Goal: Task Accomplishment & Management: Manage account settings

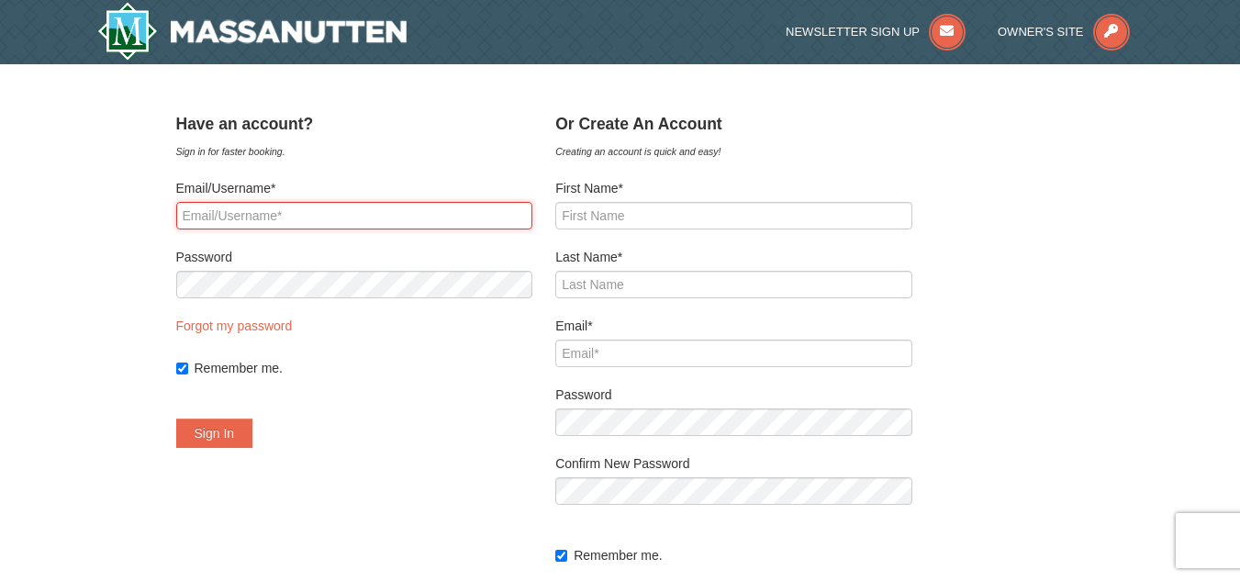
click at [281, 219] on input "Email/Username*" at bounding box center [354, 216] width 357 height 28
click at [274, 218] on input "Email/Username*" at bounding box center [354, 216] width 357 height 28
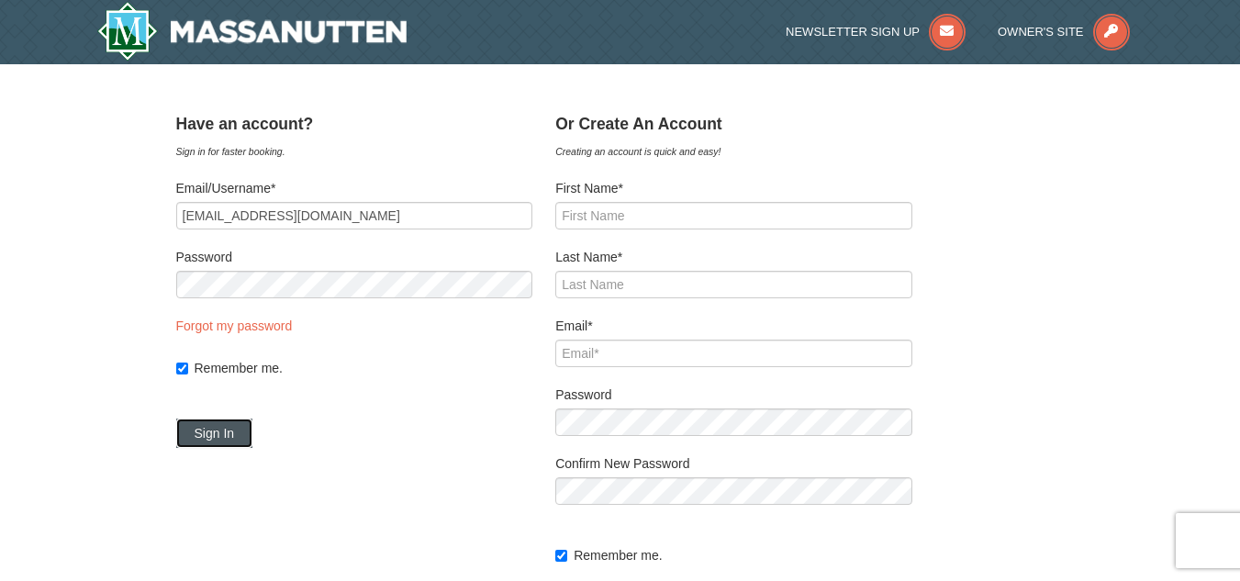
click at [232, 433] on button "Sign In" at bounding box center [214, 433] width 77 height 29
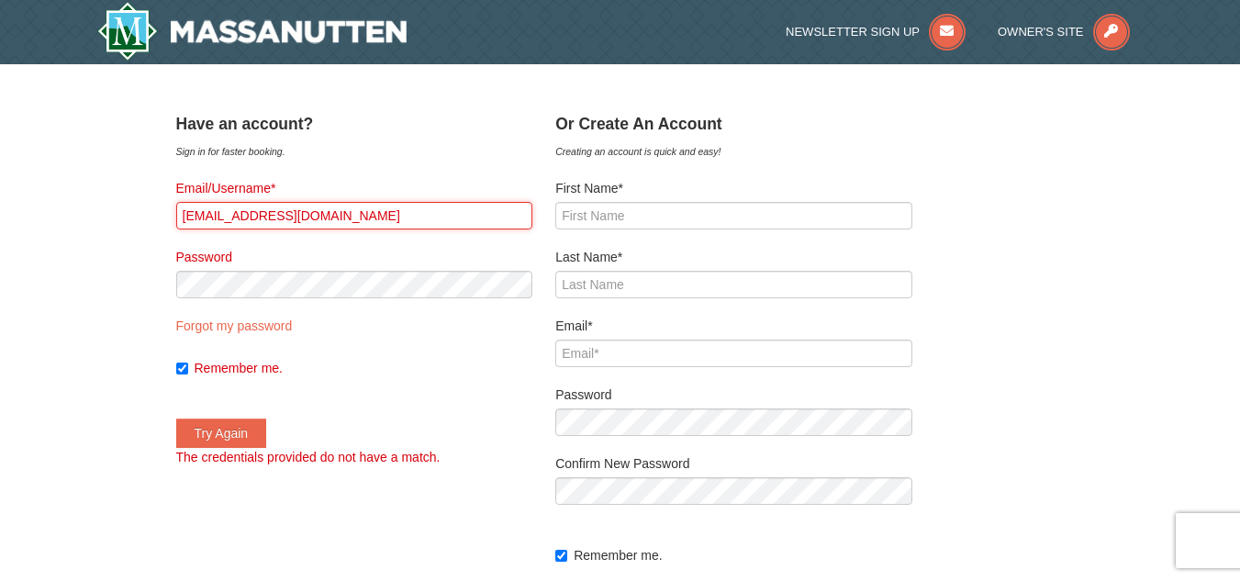
drag, startPoint x: 218, startPoint y: 212, endPoint x: 192, endPoint y: 217, distance: 26.1
click at [192, 217] on div "﻿ Have an account? Sign in for faster booking. Email/Username* [EMAIL_ADDRESS][…" at bounding box center [620, 389] width 889 height 566
type input "[EMAIL_ADDRESS][DOMAIN_NAME]"
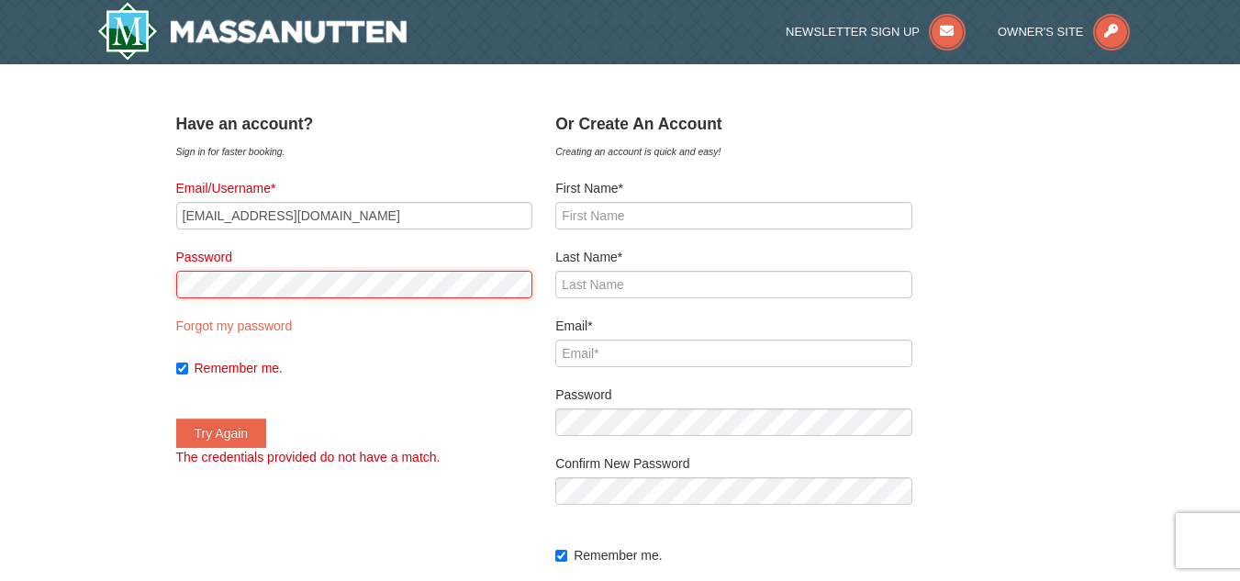
click at [140, 268] on div "× ﻿ Have an account? Sign in for faster booking. Email/Username* [EMAIL_ADDRESS…" at bounding box center [620, 388] width 1240 height 649
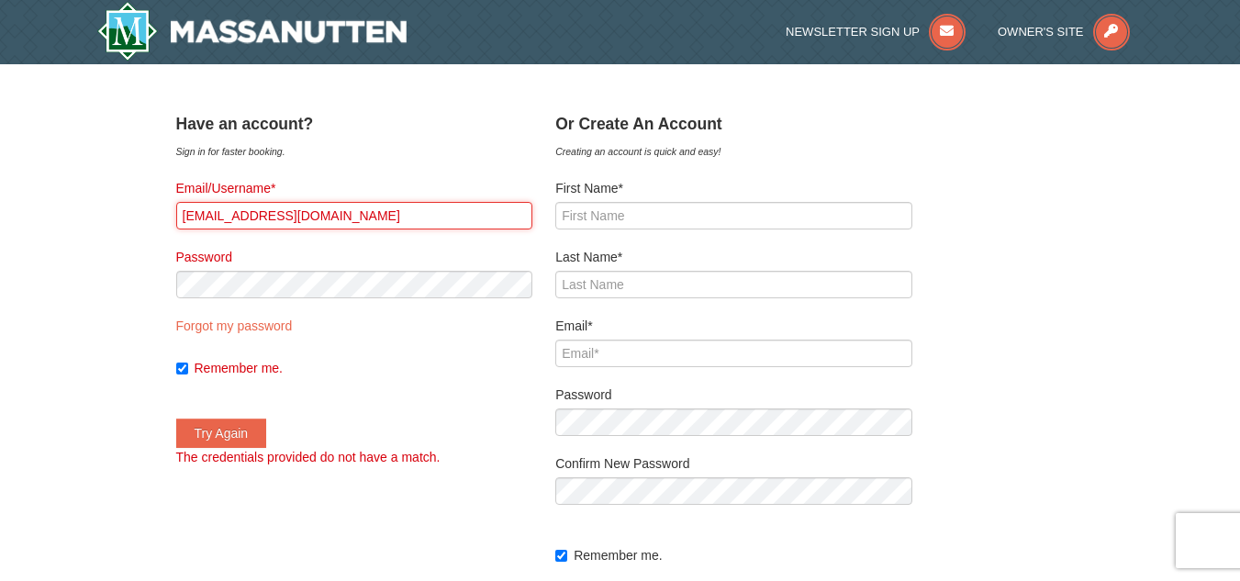
click at [376, 224] on input "[EMAIL_ADDRESS][DOMAIN_NAME]" at bounding box center [354, 216] width 357 height 28
drag, startPoint x: 365, startPoint y: 220, endPoint x: 145, endPoint y: 209, distance: 220.6
click at [145, 209] on div "× ﻿ Have an account? Sign in for faster booking. Email/Username* [EMAIL_ADDRESS…" at bounding box center [620, 388] width 1240 height 649
type input "75384"
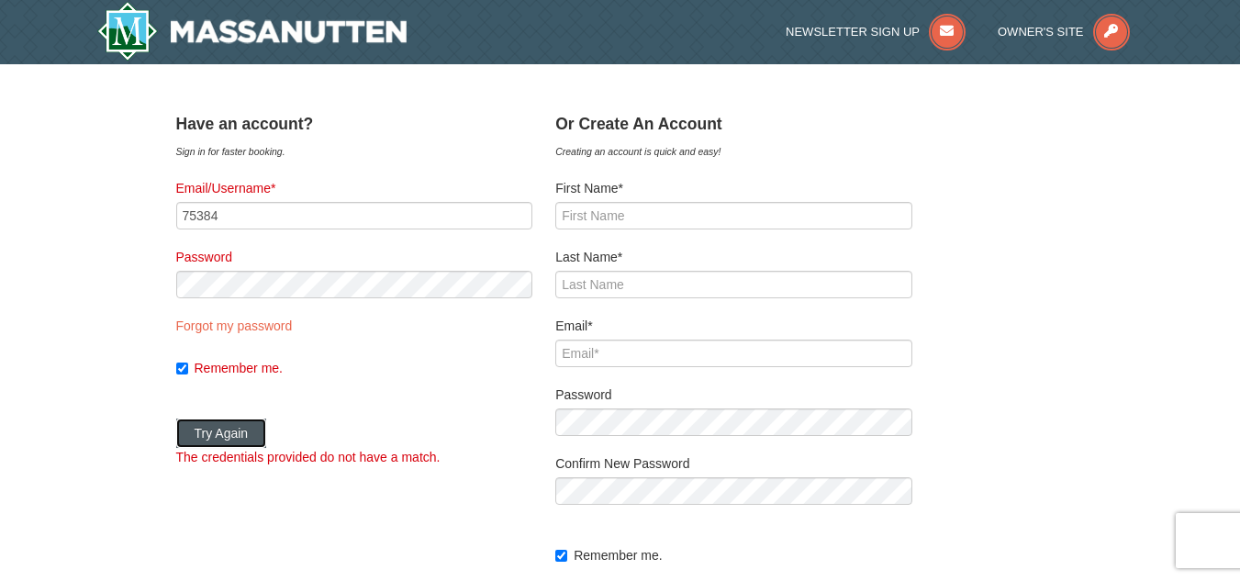
click at [265, 428] on button "Try Again" at bounding box center [221, 433] width 91 height 29
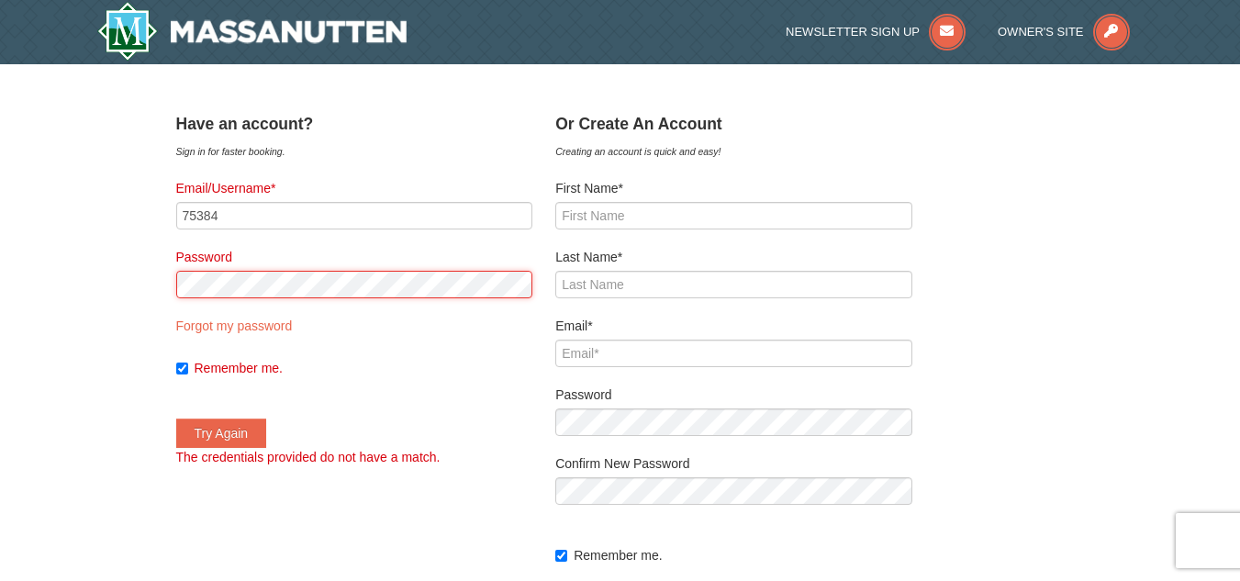
click at [171, 283] on div "× ﻿ Have an account? Sign in for faster booking. Email/Username* 75384 Password…" at bounding box center [620, 389] width 925 height 612
click at [176, 419] on button "Try Again" at bounding box center [221, 433] width 91 height 29
click at [156, 337] on div "× ﻿ Have an account? Sign in for faster booking. Email/Username* 75384 Password…" at bounding box center [620, 388] width 1240 height 649
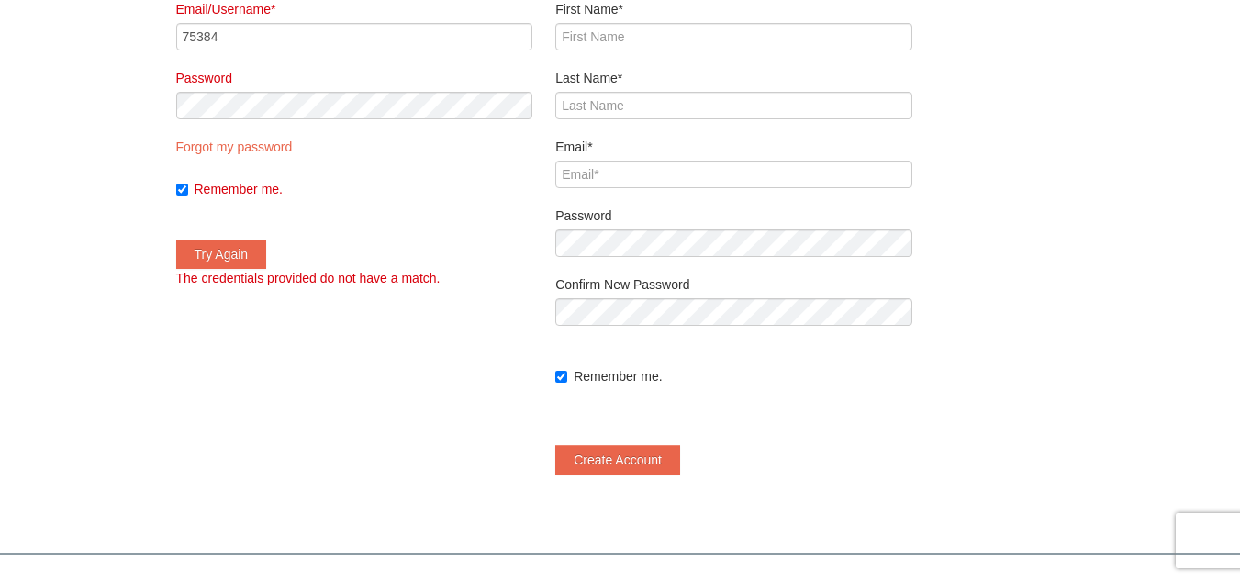
scroll to position [184, 0]
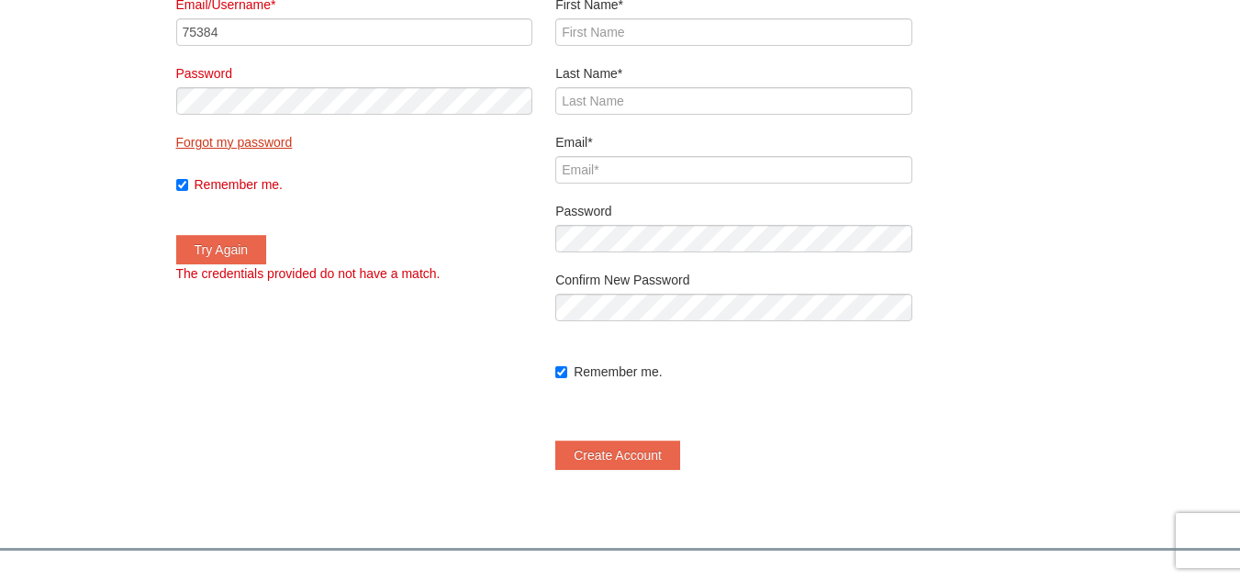
click at [254, 145] on link "Forgot my password" at bounding box center [234, 142] width 117 height 15
type input "75384"
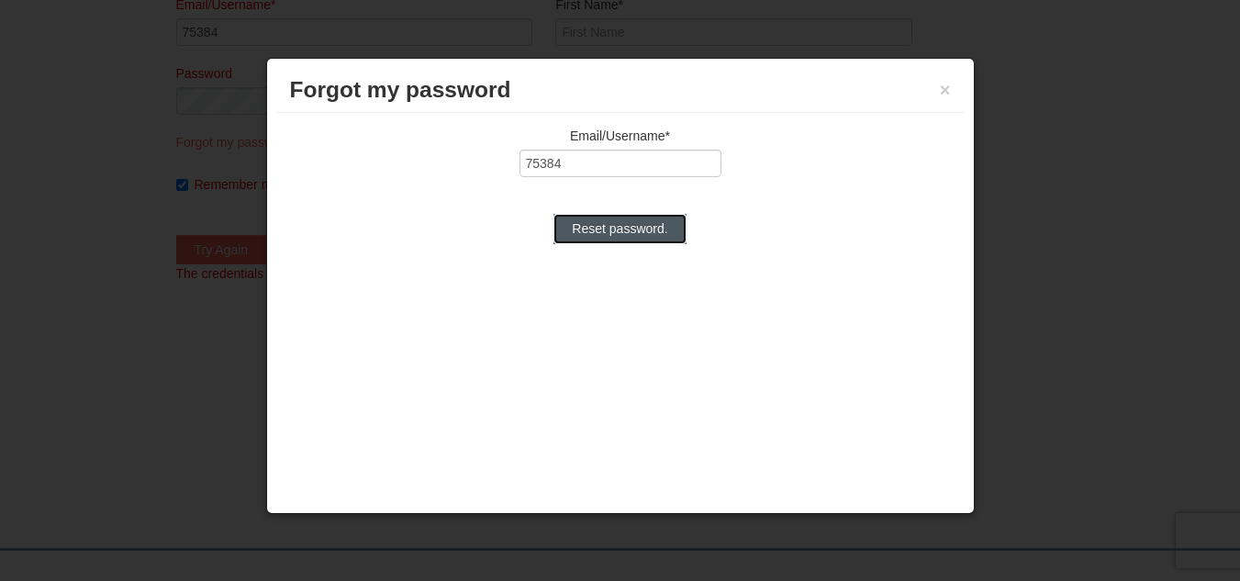
click at [582, 234] on input "Reset password." at bounding box center [620, 228] width 132 height 29
type input "Reset password."
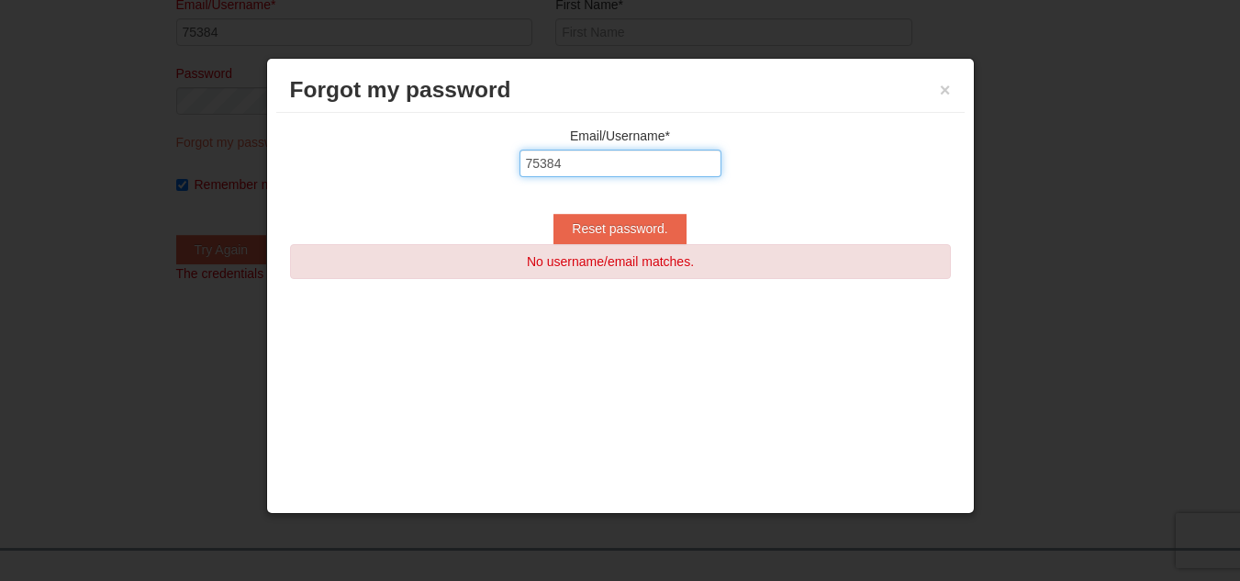
drag, startPoint x: 563, startPoint y: 163, endPoint x: 513, endPoint y: 163, distance: 49.6
click at [513, 163] on div "75384" at bounding box center [620, 168] width 661 height 37
type input "[EMAIL_ADDRESS][DOMAIN_NAME]"
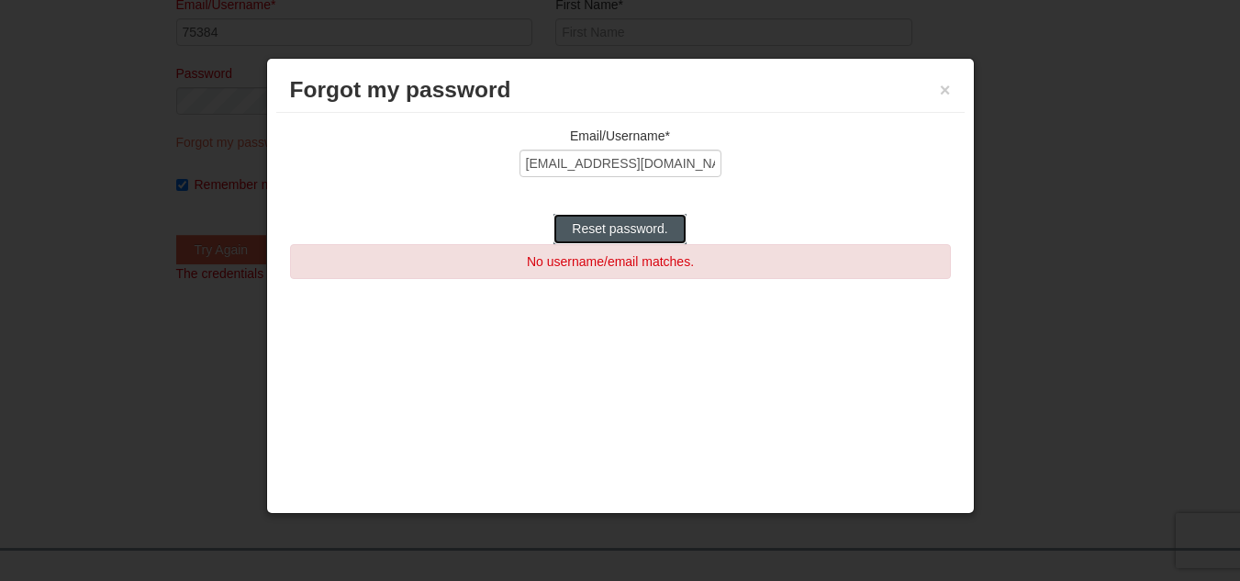
click at [605, 230] on input "Reset password." at bounding box center [620, 228] width 132 height 29
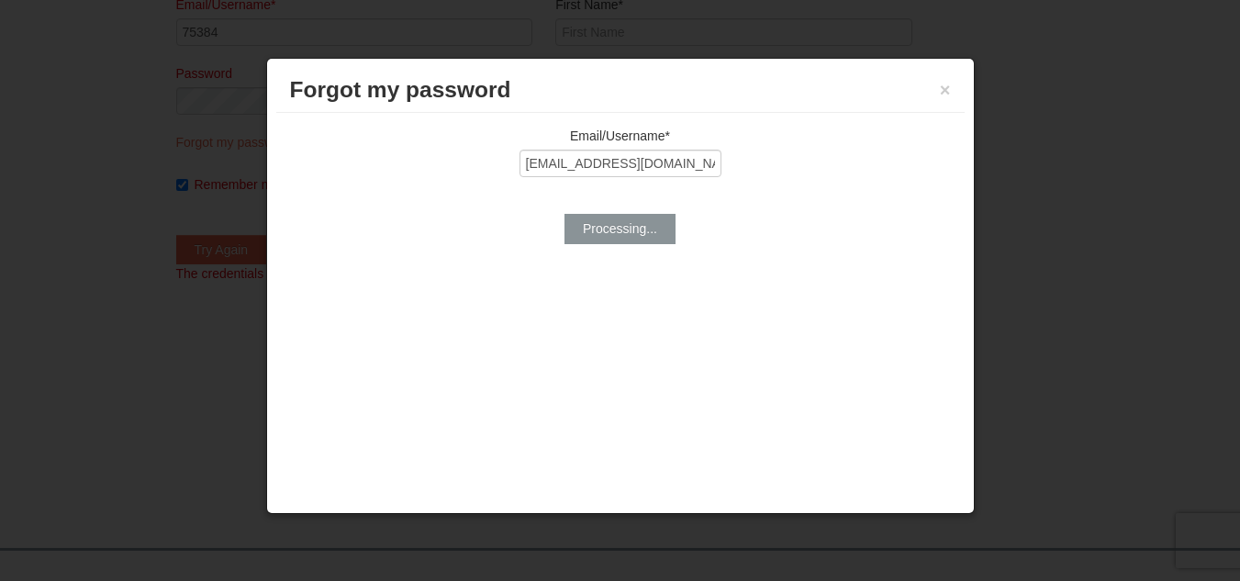
type input "Reset password."
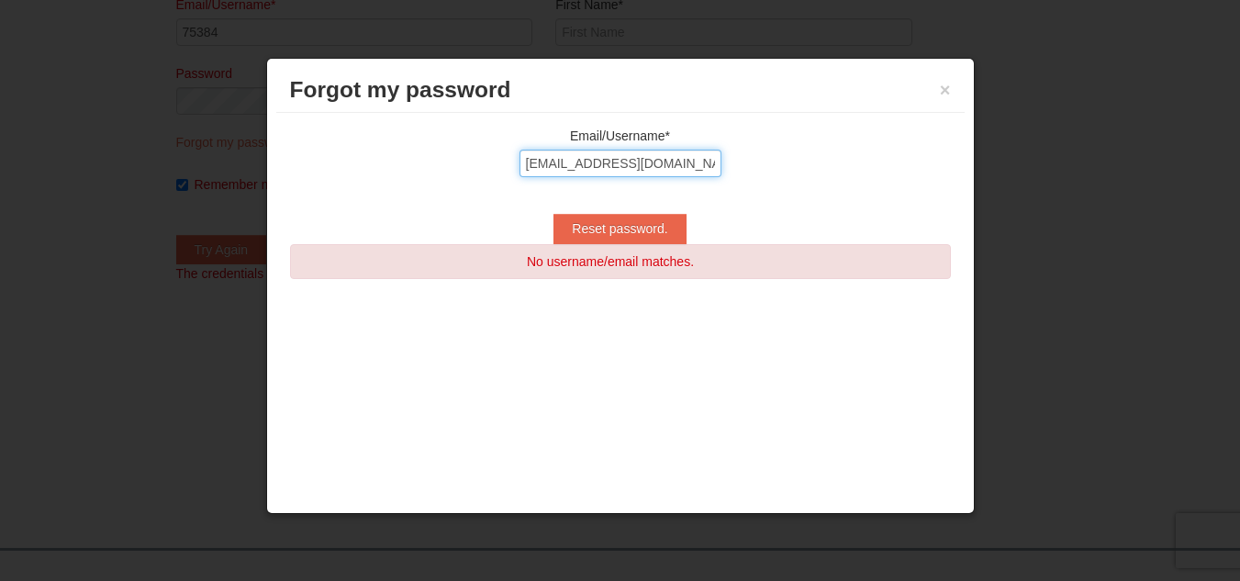
drag, startPoint x: 539, startPoint y: 166, endPoint x: 500, endPoint y: 164, distance: 38.6
click at [500, 164] on div "[EMAIL_ADDRESS][DOMAIN_NAME]" at bounding box center [620, 168] width 661 height 37
type input "[EMAIL_ADDRESS][DOMAIN_NAME]"
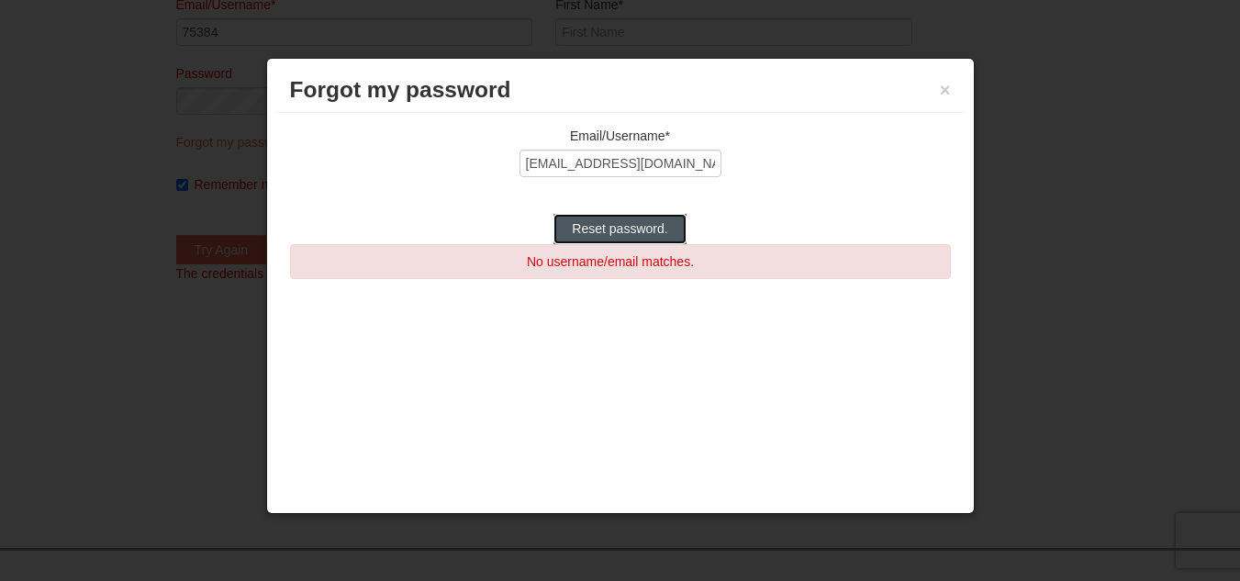
click at [583, 221] on input "Reset password." at bounding box center [620, 228] width 132 height 29
type input "Reset password."
click at [531, 195] on div "Email/Username* [EMAIL_ADDRESS][DOMAIN_NAME] Reset password." at bounding box center [620, 185] width 661 height 117
click at [948, 88] on button "×" at bounding box center [945, 90] width 11 height 18
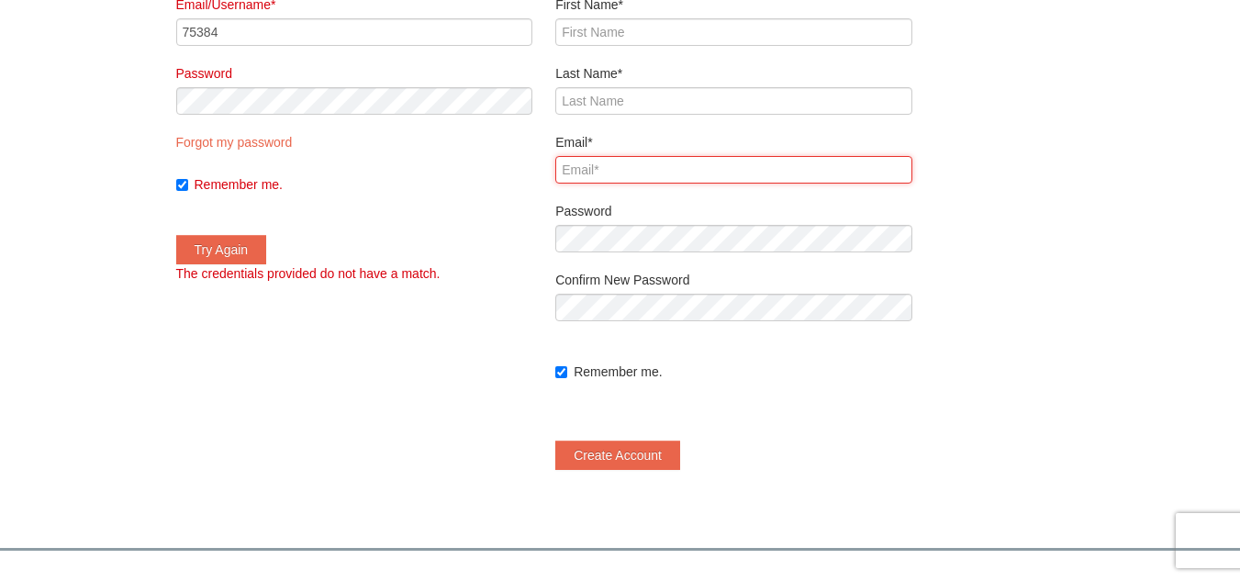
type input "75384"
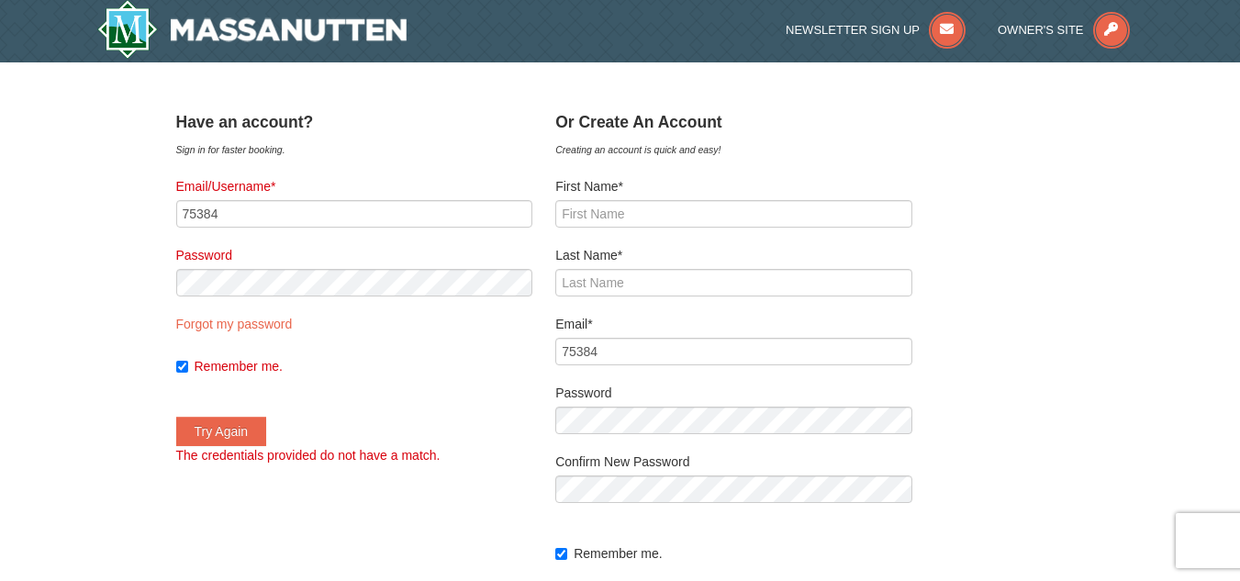
scroll to position [0, 0]
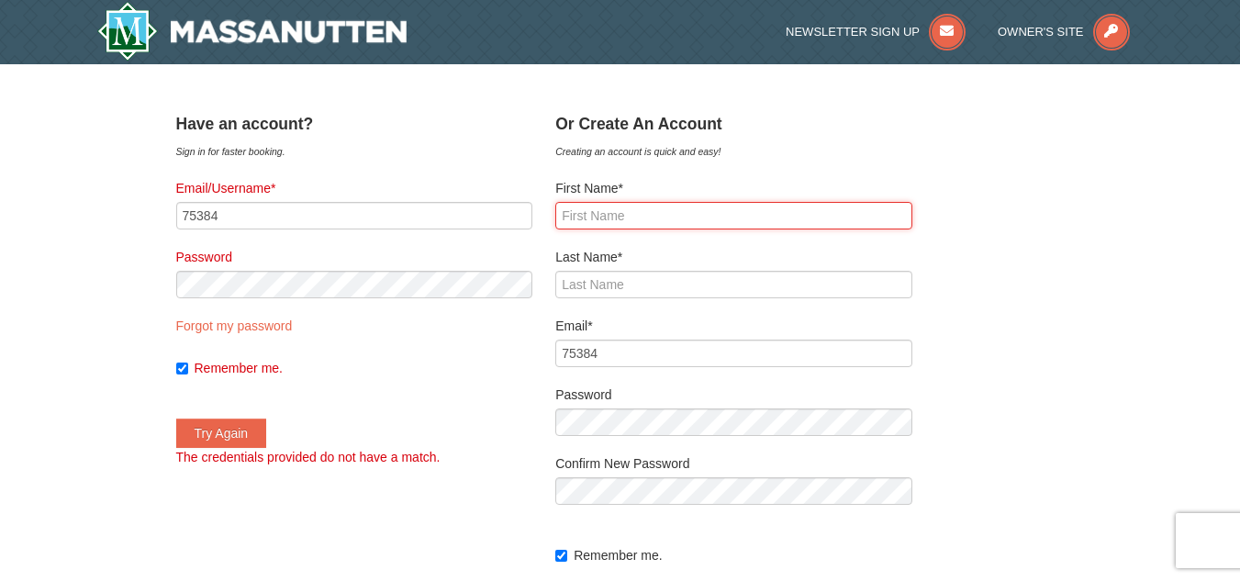
click at [662, 214] on input "First Name*" at bounding box center [733, 216] width 357 height 28
type input "ILZE"
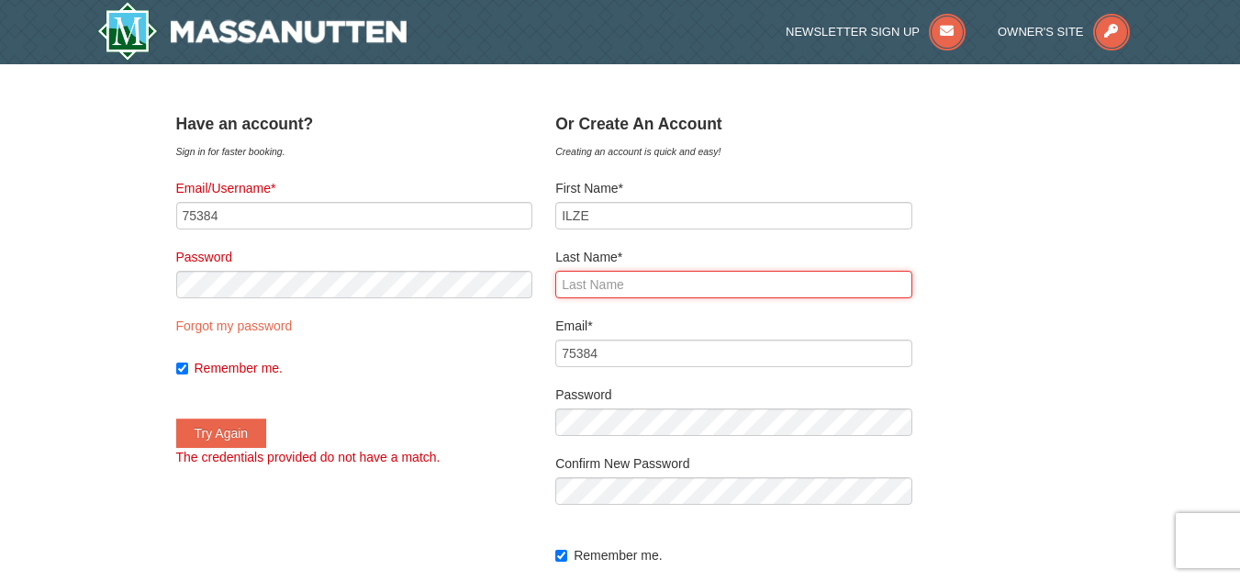
type input "[PERSON_NAME]"
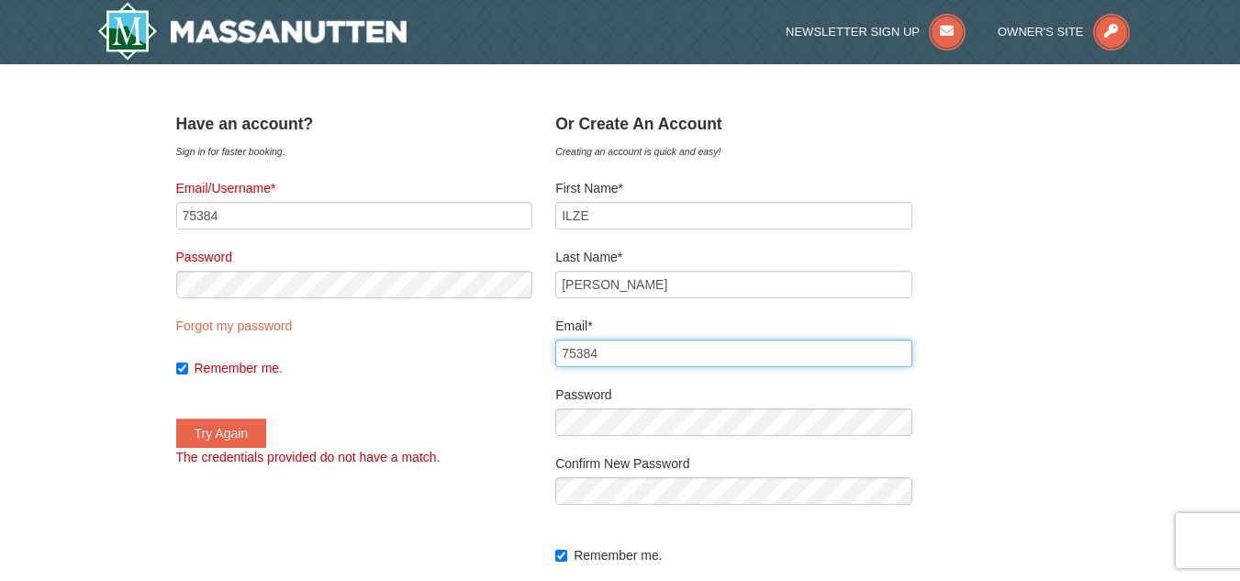
drag, startPoint x: 648, startPoint y: 357, endPoint x: 547, endPoint y: 345, distance: 101.7
click at [547, 345] on div "﻿ Have an account? Sign in for faster booking. Email/Username* 75384 Password F…" at bounding box center [620, 389] width 889 height 566
type input "[EMAIL_ADDRESS][DOMAIN_NAME]"
click at [556, 388] on div "﻿ Have an account? Sign in for faster booking. Email/Username* 75384 Password F…" at bounding box center [620, 389] width 889 height 566
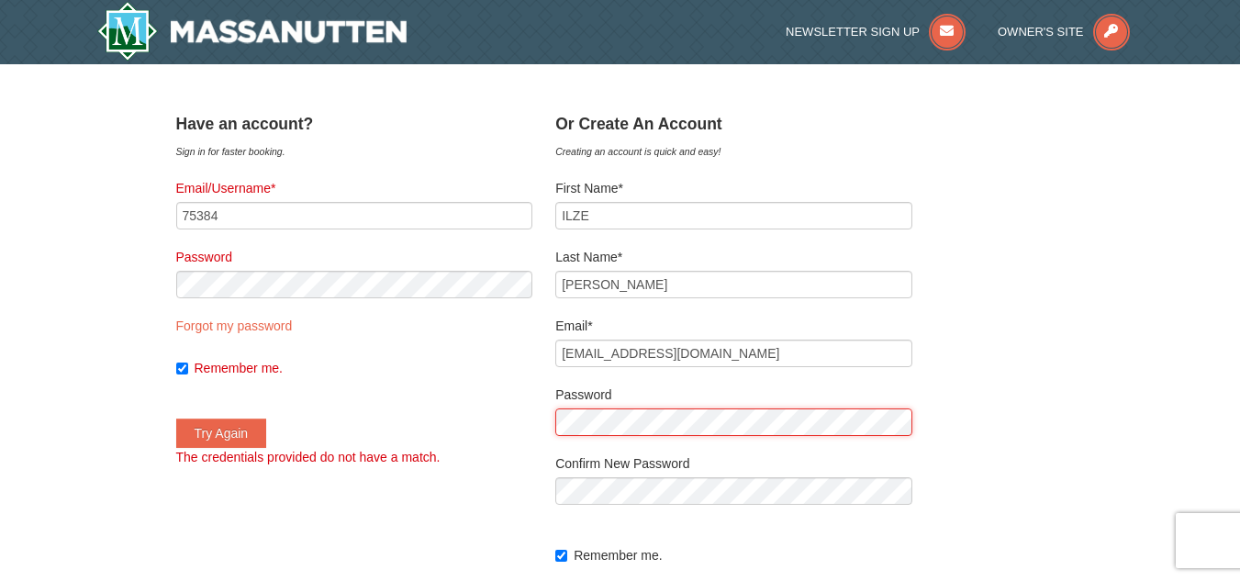
click at [568, 416] on div "﻿ Have an account? Sign in for faster booking. Email/Username* 75384 Password F…" at bounding box center [620, 389] width 889 height 566
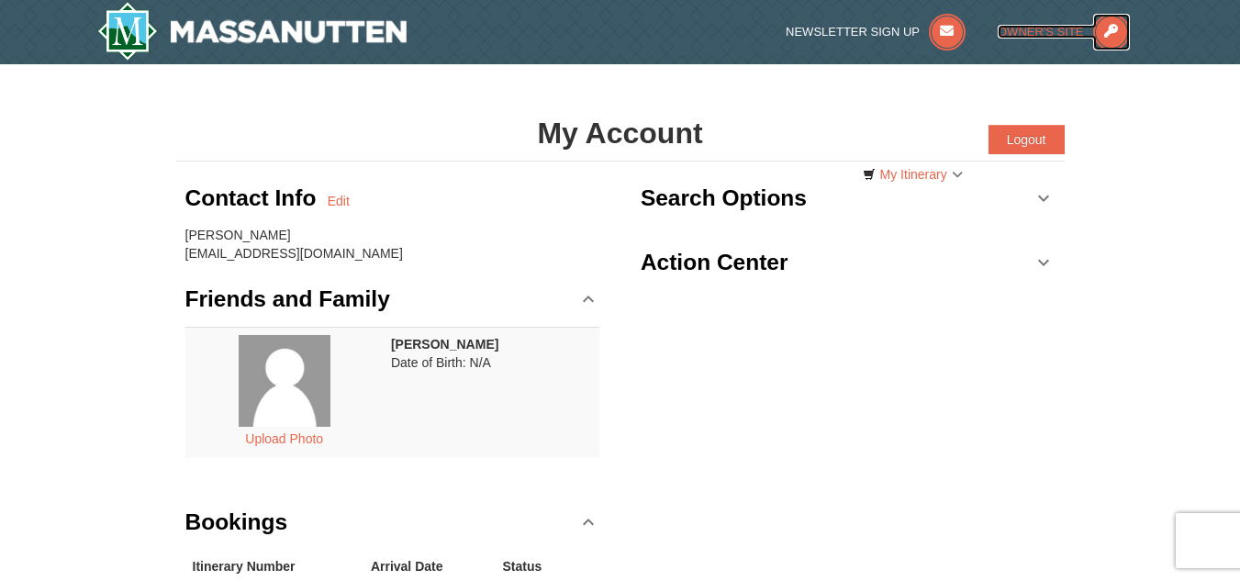
click at [1024, 34] on span "Owner's Site" at bounding box center [1041, 32] width 86 height 14
